Goal: Information Seeking & Learning: Learn about a topic

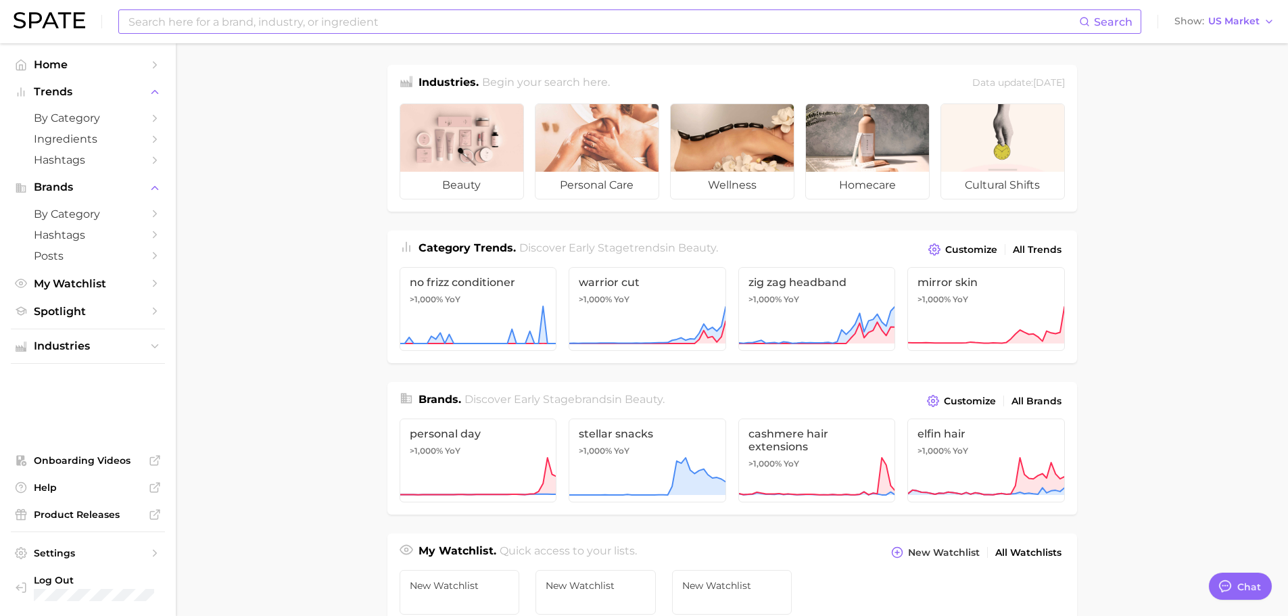
click at [444, 24] on input at bounding box center [603, 21] width 952 height 23
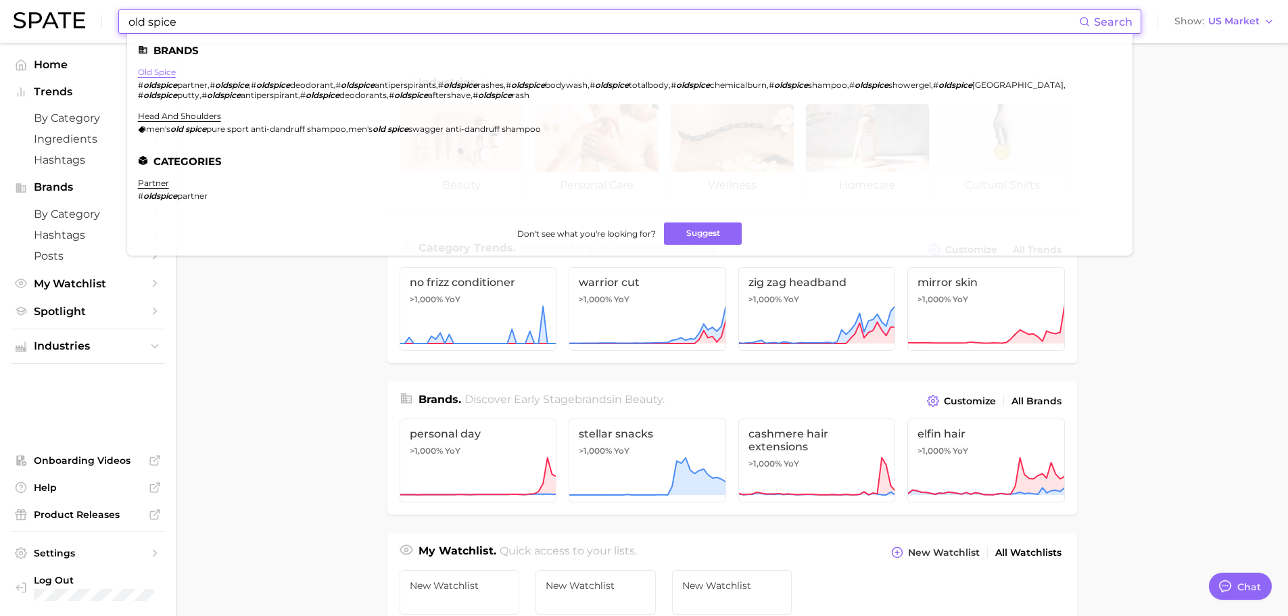
type input "old spice"
click at [162, 72] on link "old spice" at bounding box center [157, 72] width 38 height 10
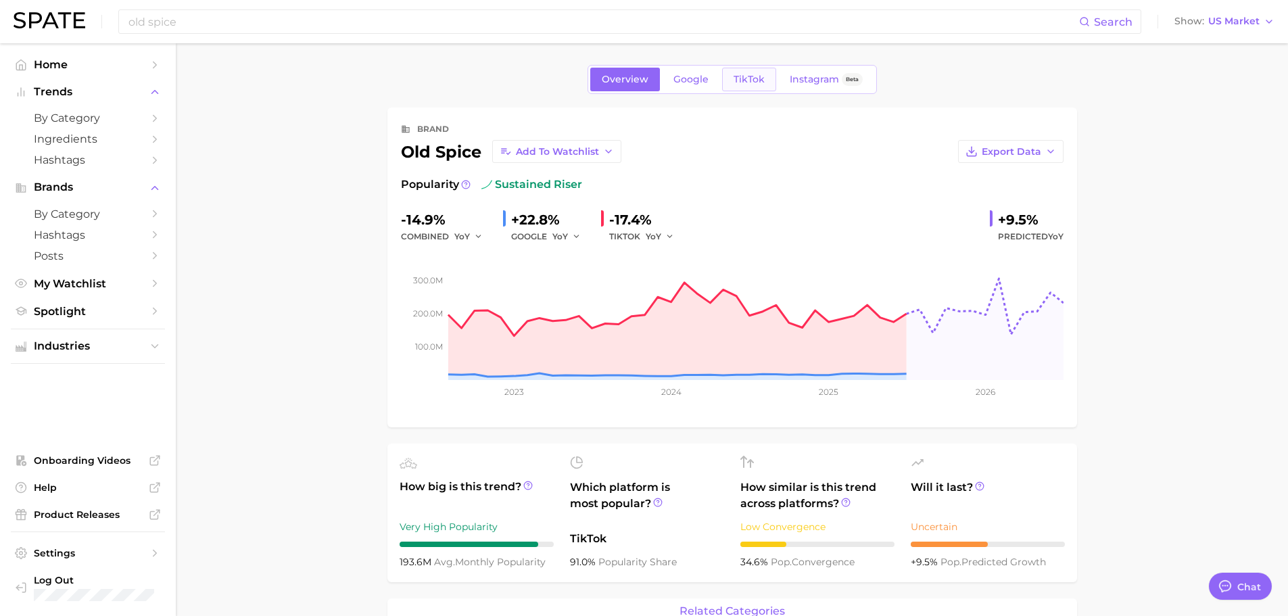
click at [752, 82] on span "TikTok" at bounding box center [748, 79] width 31 height 11
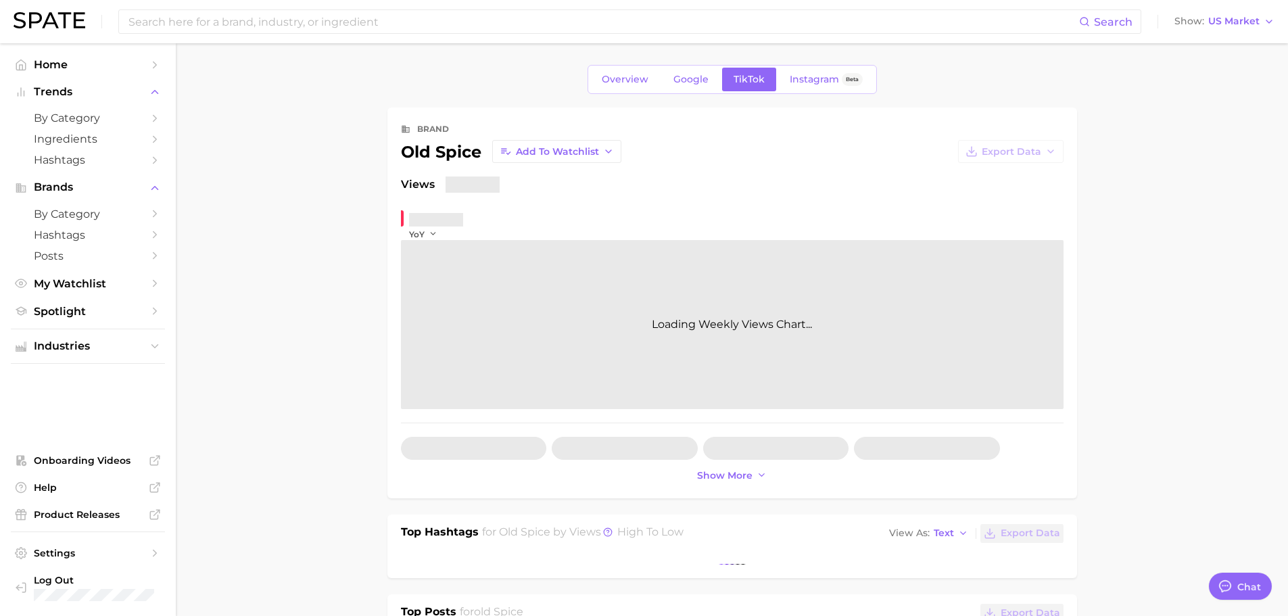
type textarea "x"
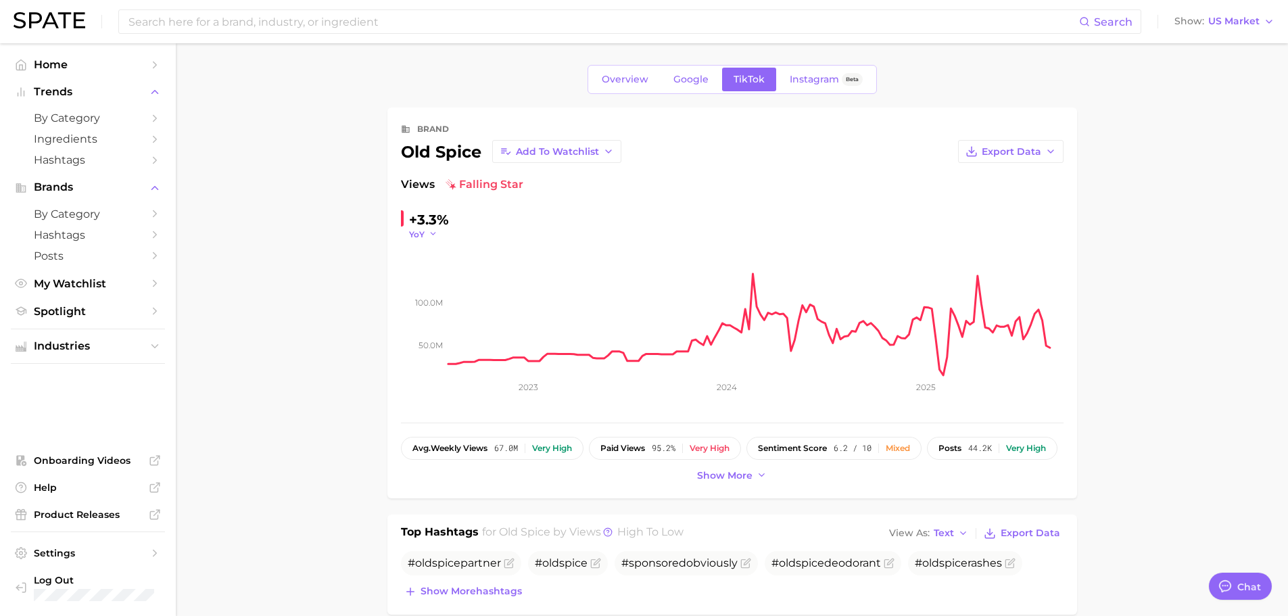
click at [419, 235] on span "YoY" at bounding box center [417, 233] width 16 height 11
drag, startPoint x: 441, startPoint y: 319, endPoint x: 509, endPoint y: 321, distance: 68.3
click at [444, 318] on button "WoW" at bounding box center [483, 326] width 149 height 24
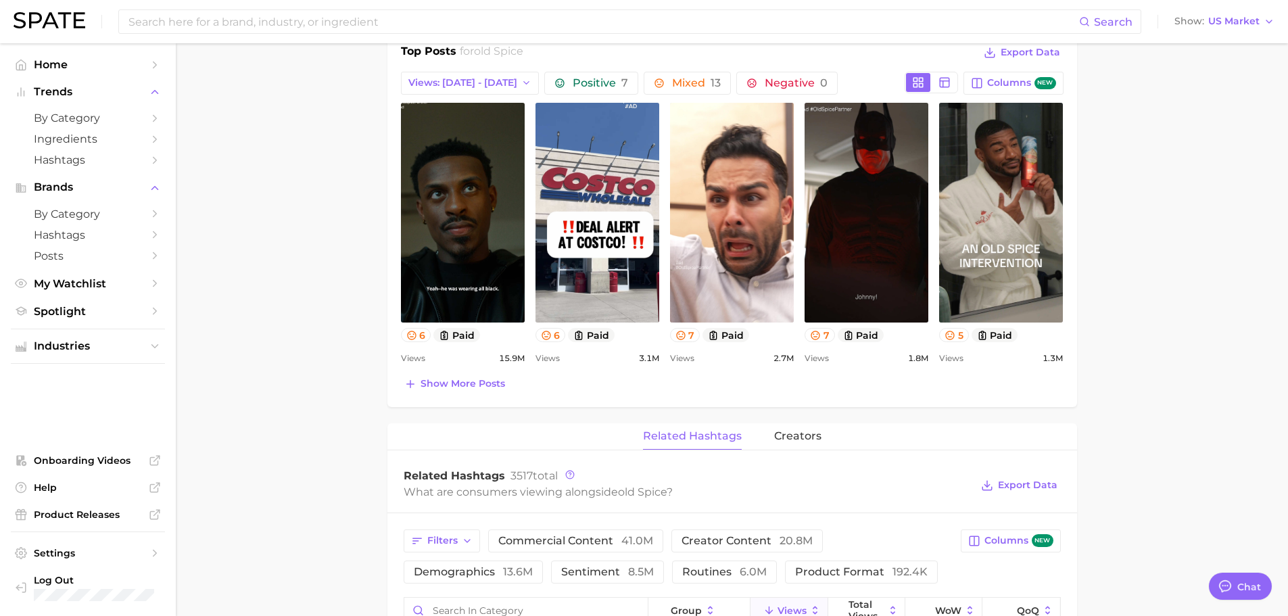
scroll to position [608, 0]
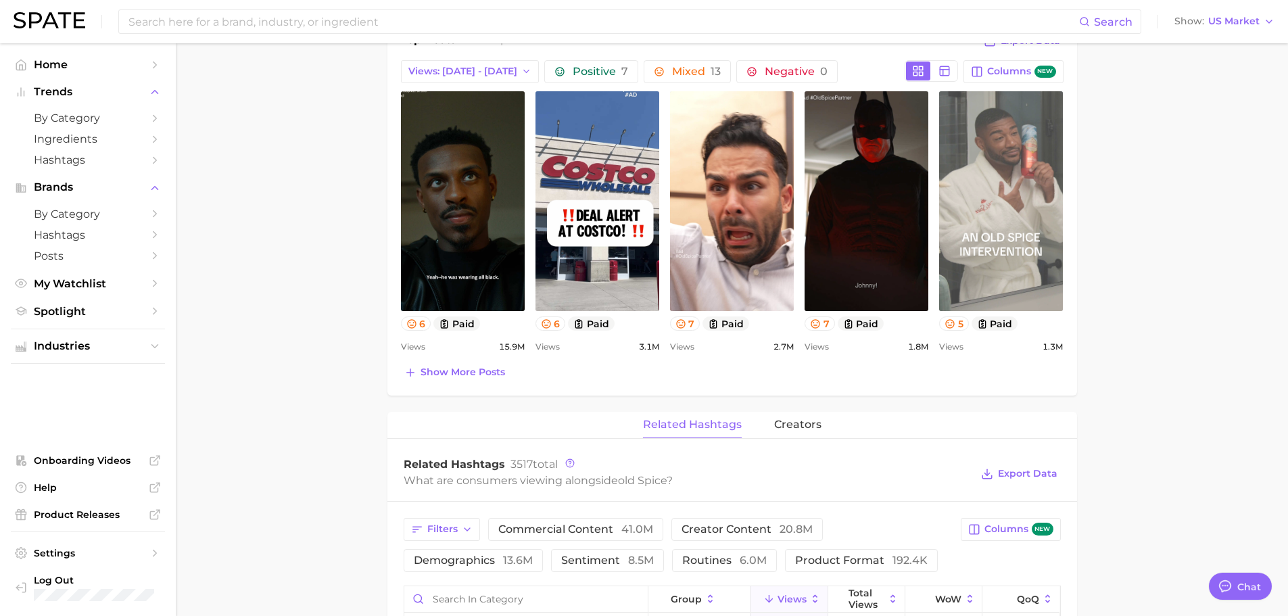
click at [1025, 256] on link "view post on TikTok" at bounding box center [1001, 201] width 124 height 220
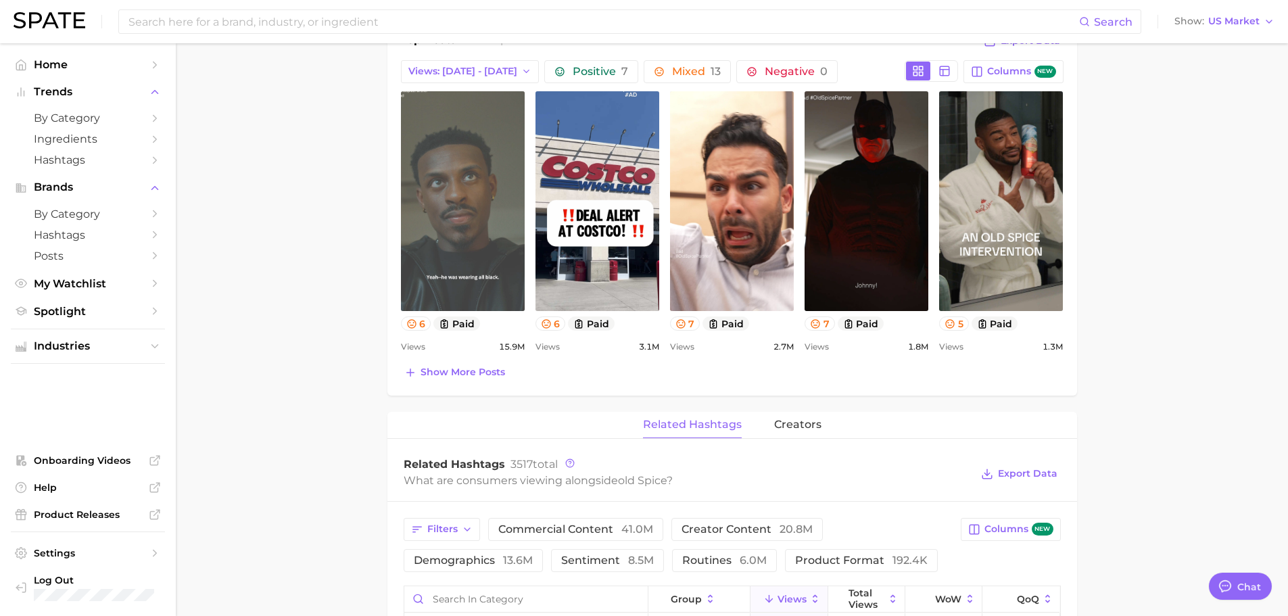
click at [487, 179] on link "view post on TikTok" at bounding box center [463, 201] width 124 height 220
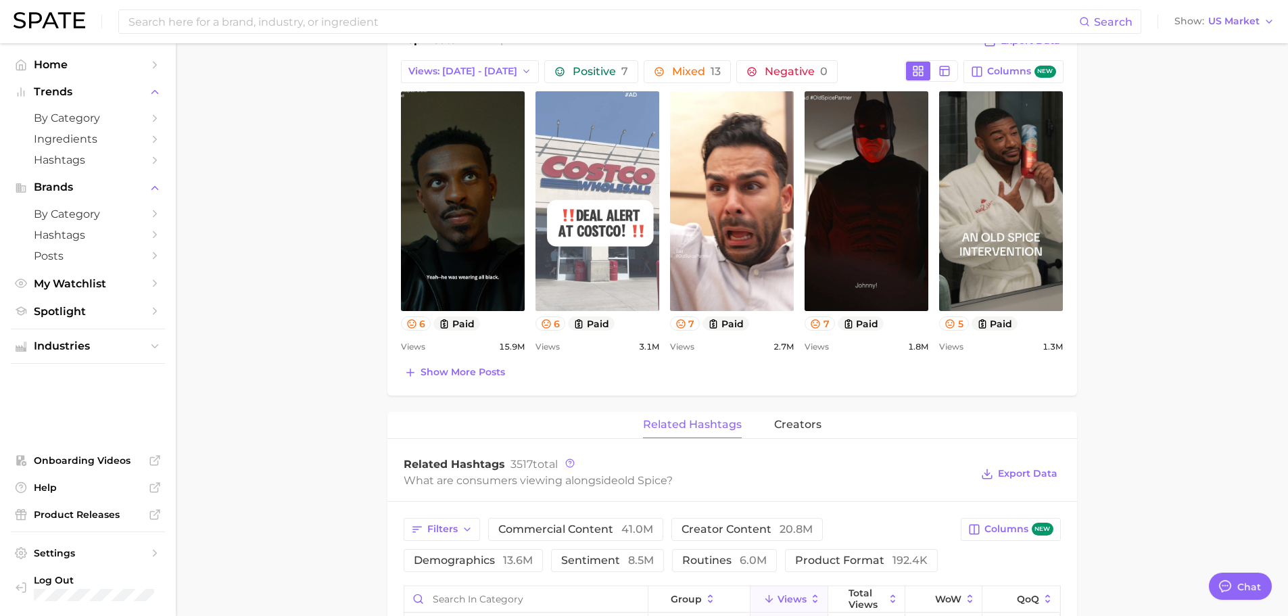
click at [612, 170] on link "view post on TikTok" at bounding box center [597, 201] width 124 height 220
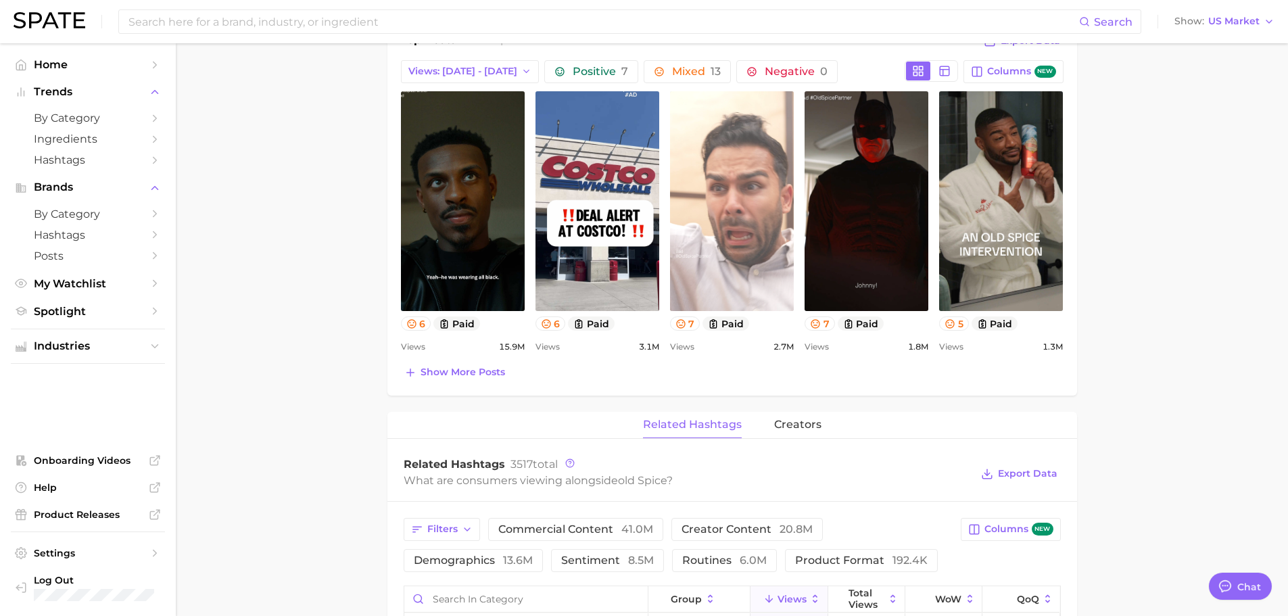
click at [736, 194] on link "view post on TikTok" at bounding box center [732, 201] width 124 height 220
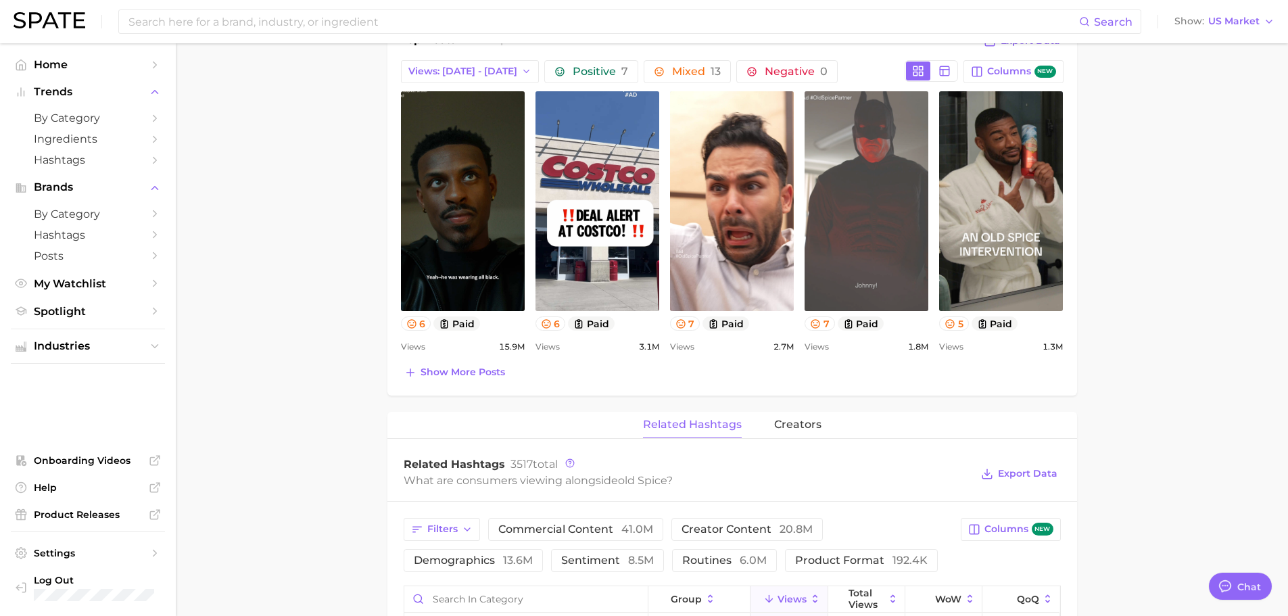
click at [892, 213] on link "view post on TikTok" at bounding box center [866, 201] width 124 height 220
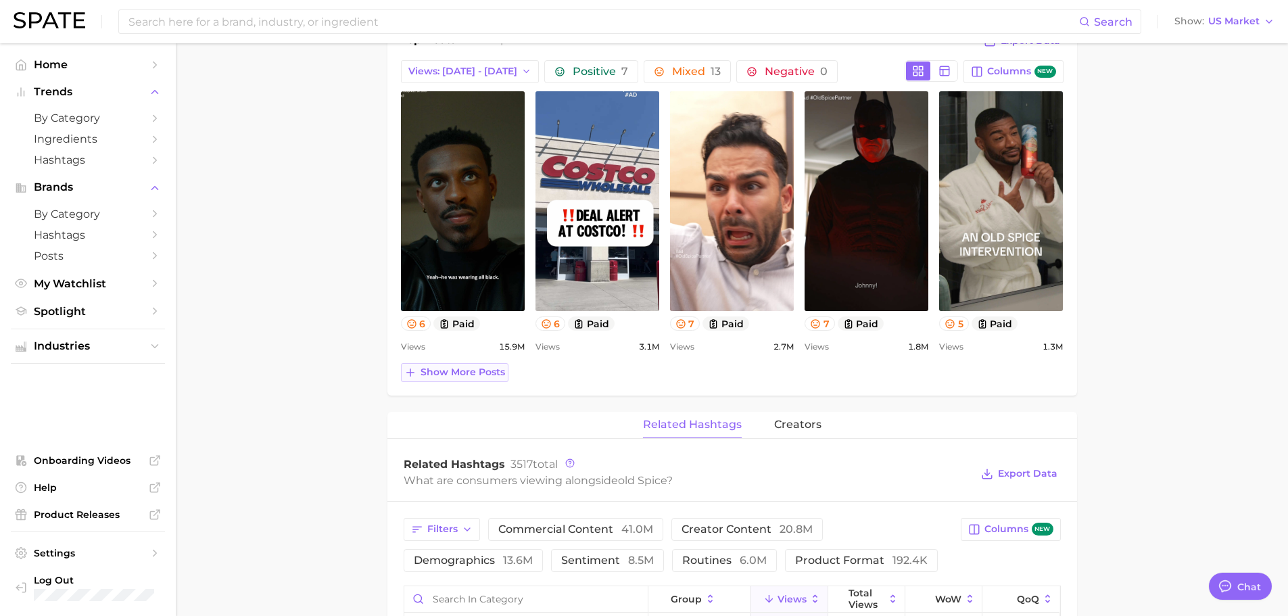
click at [479, 369] on span "Show more posts" at bounding box center [462, 371] width 84 height 11
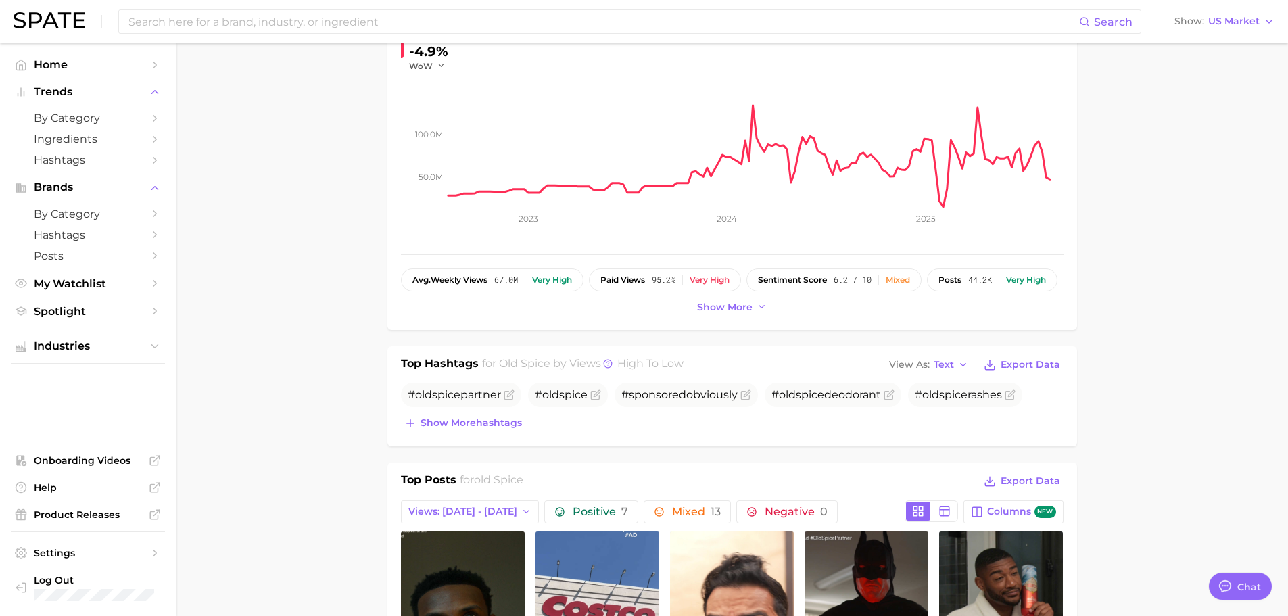
scroll to position [68, 0]
